Goal: Information Seeking & Learning: Check status

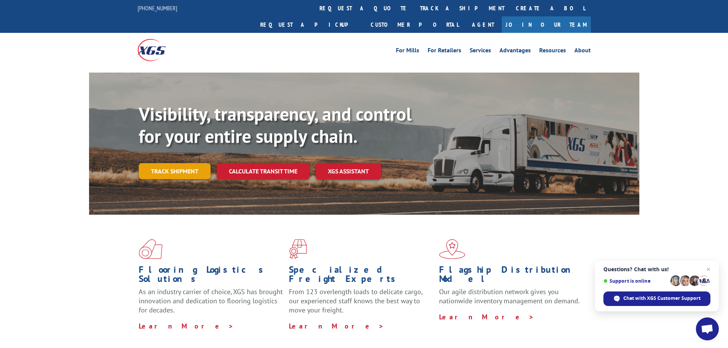
click at [185, 163] on link "Track shipment" at bounding box center [175, 171] width 72 height 16
click at [190, 163] on link "Track shipment" at bounding box center [175, 171] width 72 height 16
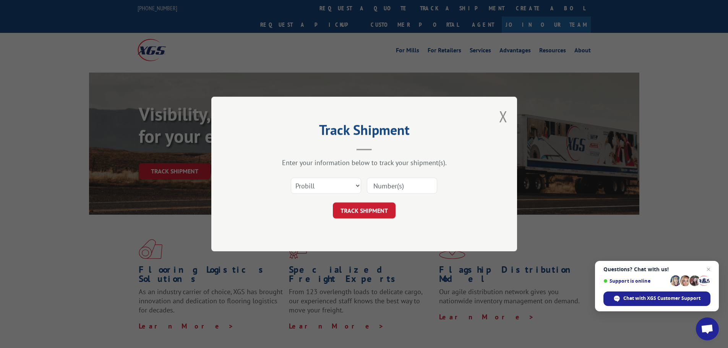
click at [367, 186] on input at bounding box center [402, 186] width 70 height 16
paste input "17589667"
type input "17589667"
drag, startPoint x: 376, startPoint y: 205, endPoint x: 372, endPoint y: 207, distance: 4.3
click at [375, 205] on button "TRACK SHIPMENT" at bounding box center [364, 211] width 63 height 16
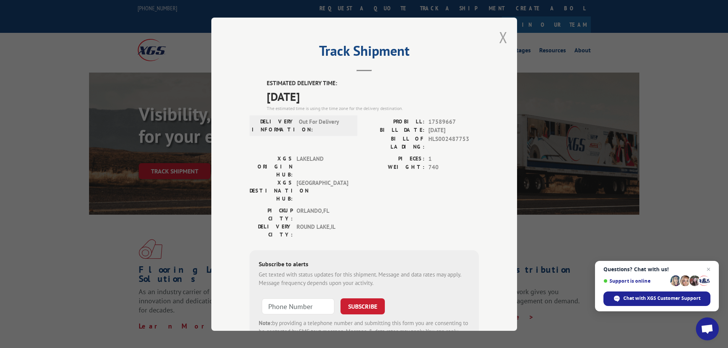
click at [499, 34] on button "Close modal" at bounding box center [503, 37] width 8 height 20
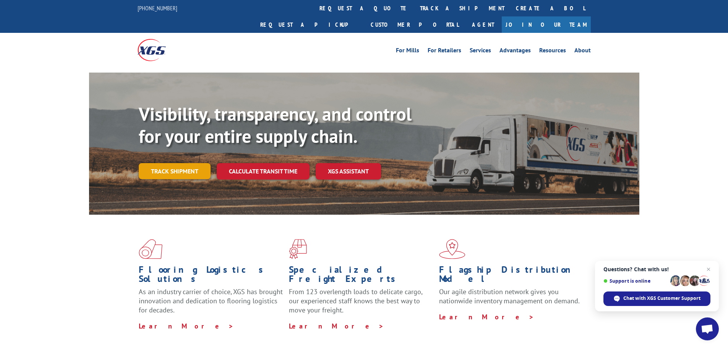
click at [166, 163] on link "Track shipment" at bounding box center [175, 171] width 72 height 16
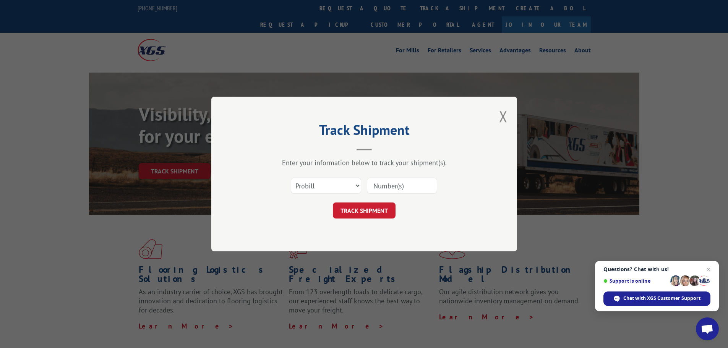
click at [396, 185] on input at bounding box center [402, 186] width 70 height 16
paste input "17593853"
type input "17593853"
drag, startPoint x: 385, startPoint y: 219, endPoint x: 381, endPoint y: 215, distance: 6.2
click at [381, 217] on div "Track Shipment Enter your information below to track your shipment(s). Select c…" at bounding box center [364, 174] width 306 height 155
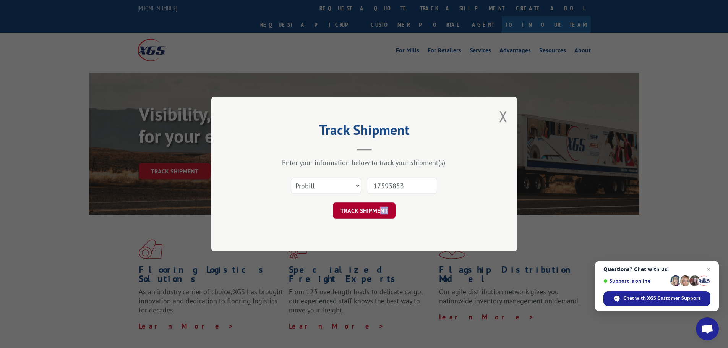
click at [380, 210] on button "TRACK SHIPMENT" at bounding box center [364, 211] width 63 height 16
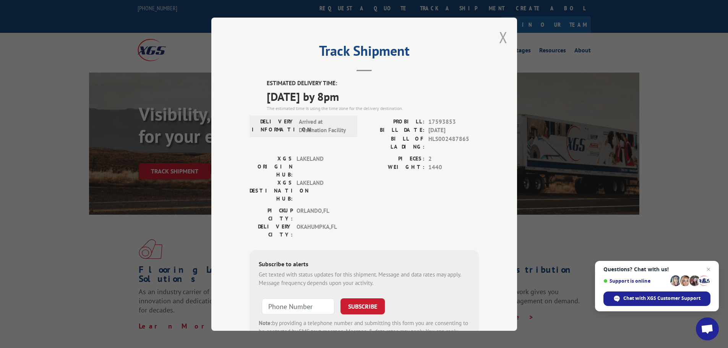
click at [501, 34] on button "Close modal" at bounding box center [503, 37] width 8 height 20
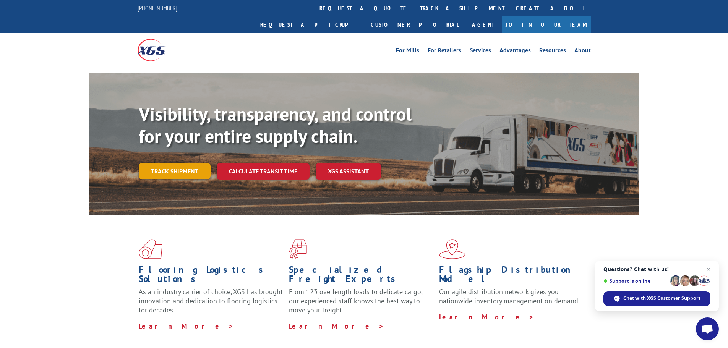
click at [163, 163] on link "Track shipment" at bounding box center [175, 171] width 72 height 16
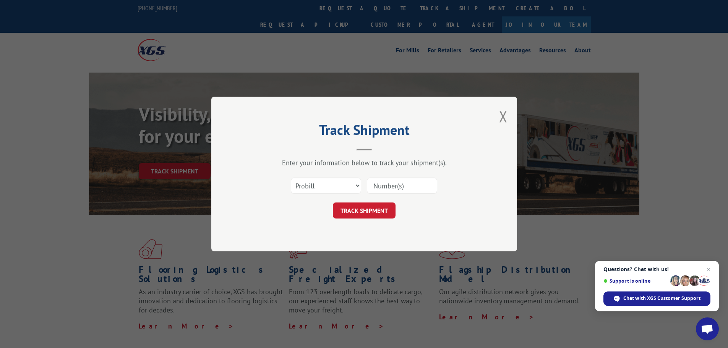
click at [386, 182] on input at bounding box center [402, 186] width 70 height 16
paste input "17593857"
type input "17593857"
drag, startPoint x: 373, startPoint y: 212, endPoint x: 368, endPoint y: 211, distance: 5.0
click at [372, 212] on button "TRACK SHIPMENT" at bounding box center [364, 211] width 63 height 16
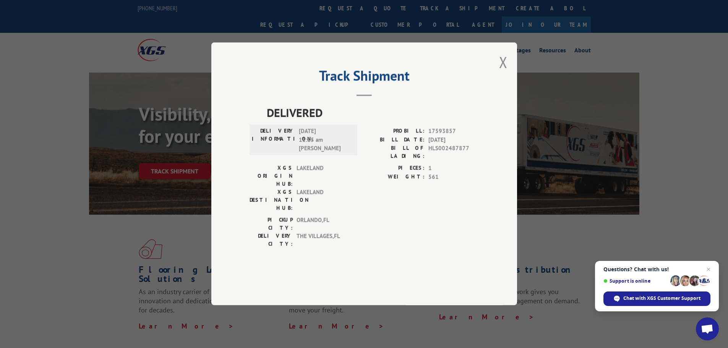
drag, startPoint x: 503, startPoint y: 82, endPoint x: 499, endPoint y: 87, distance: 6.2
click at [503, 72] on button "Close modal" at bounding box center [503, 62] width 8 height 20
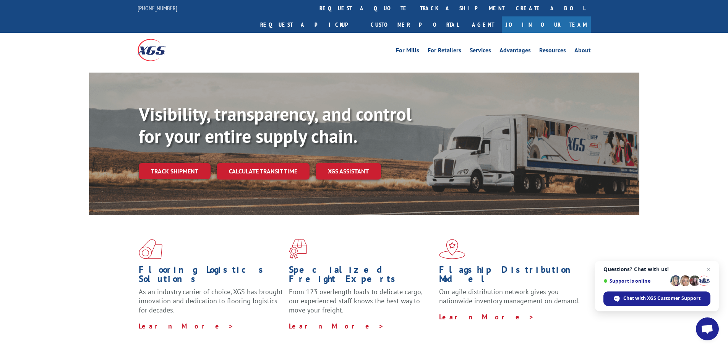
click at [3, 44] on div "For Mills For Retailers Services Advantages Resources About For Mills For Retai…" at bounding box center [364, 50] width 728 height 34
click at [146, 163] on link "Track shipment" at bounding box center [175, 171] width 72 height 16
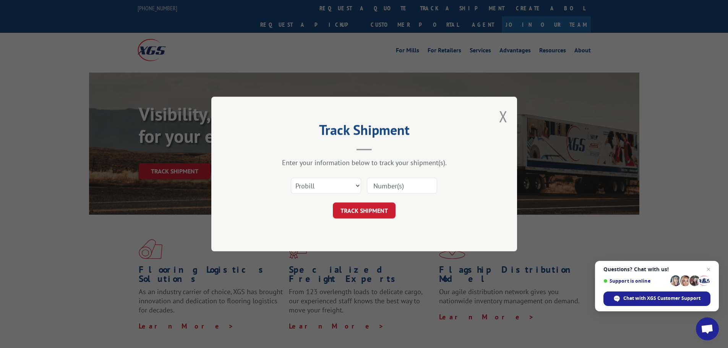
click at [375, 185] on input at bounding box center [402, 186] width 70 height 16
paste input "17593853"
type input "17593853"
click at [373, 208] on button "TRACK SHIPMENT" at bounding box center [364, 211] width 63 height 16
